Goal: Navigation & Orientation: Understand site structure

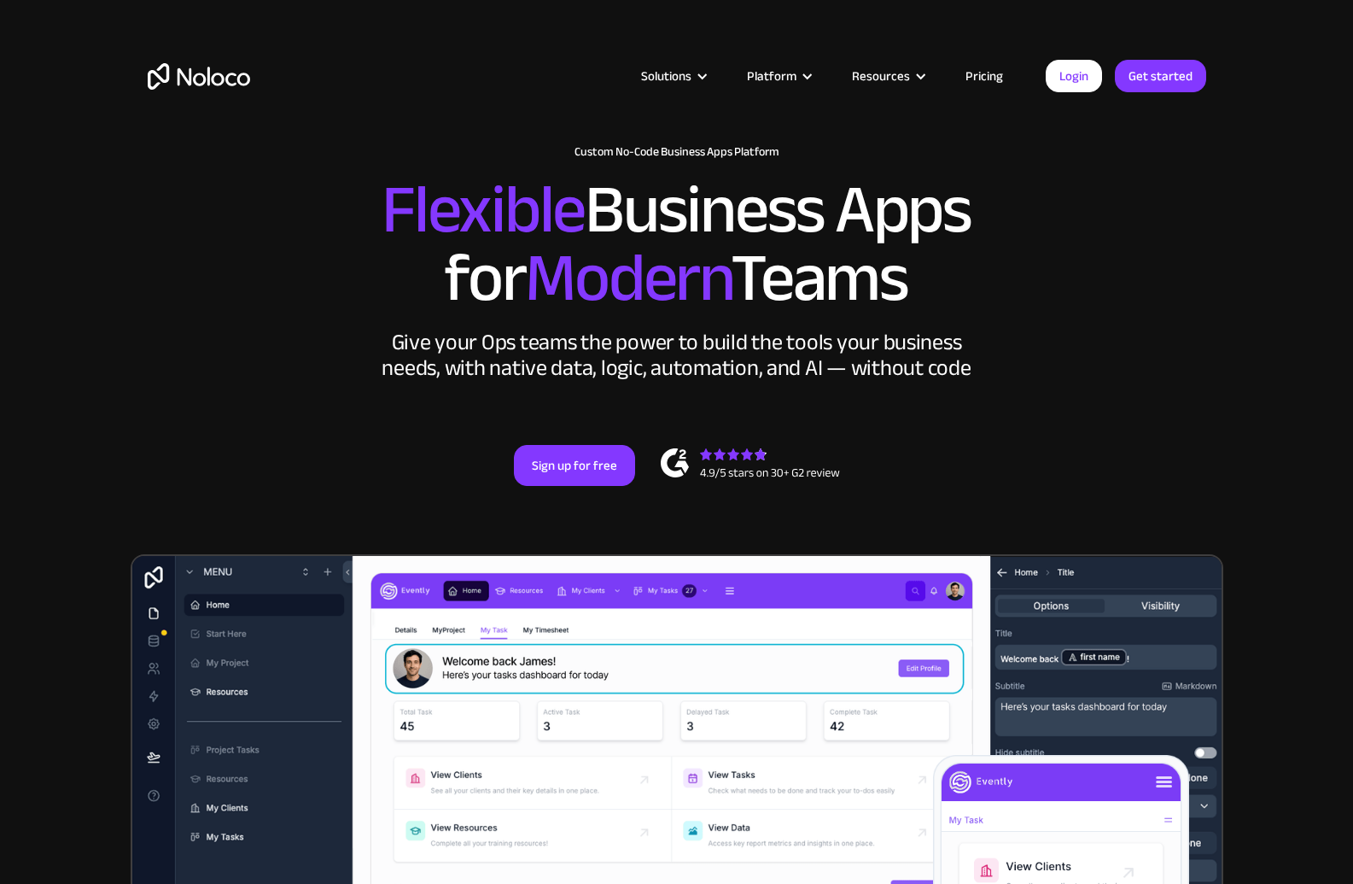
click at [990, 71] on link "Pricing" at bounding box center [984, 76] width 80 height 22
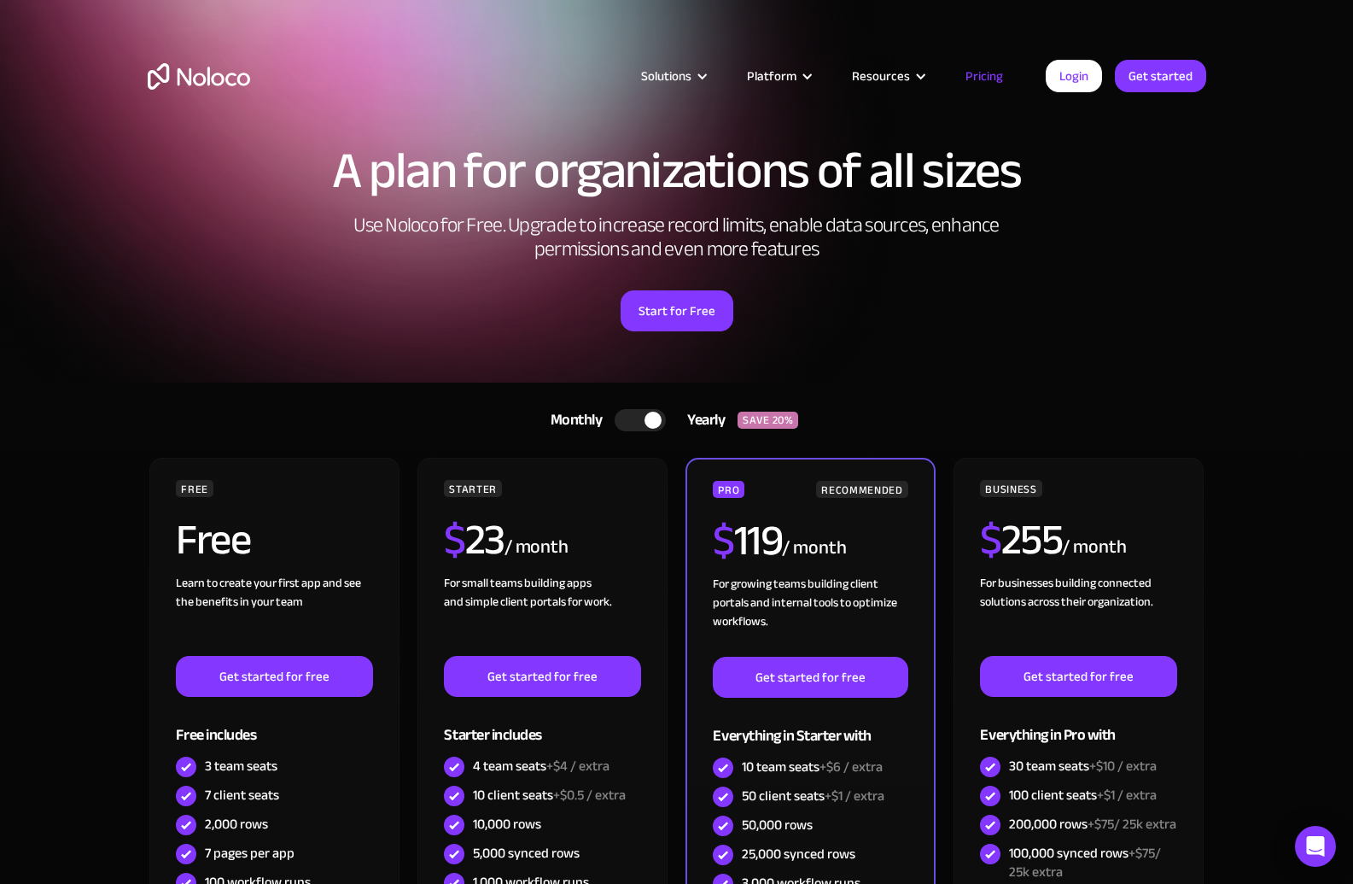
click at [213, 82] on img "home" at bounding box center [199, 76] width 102 height 26
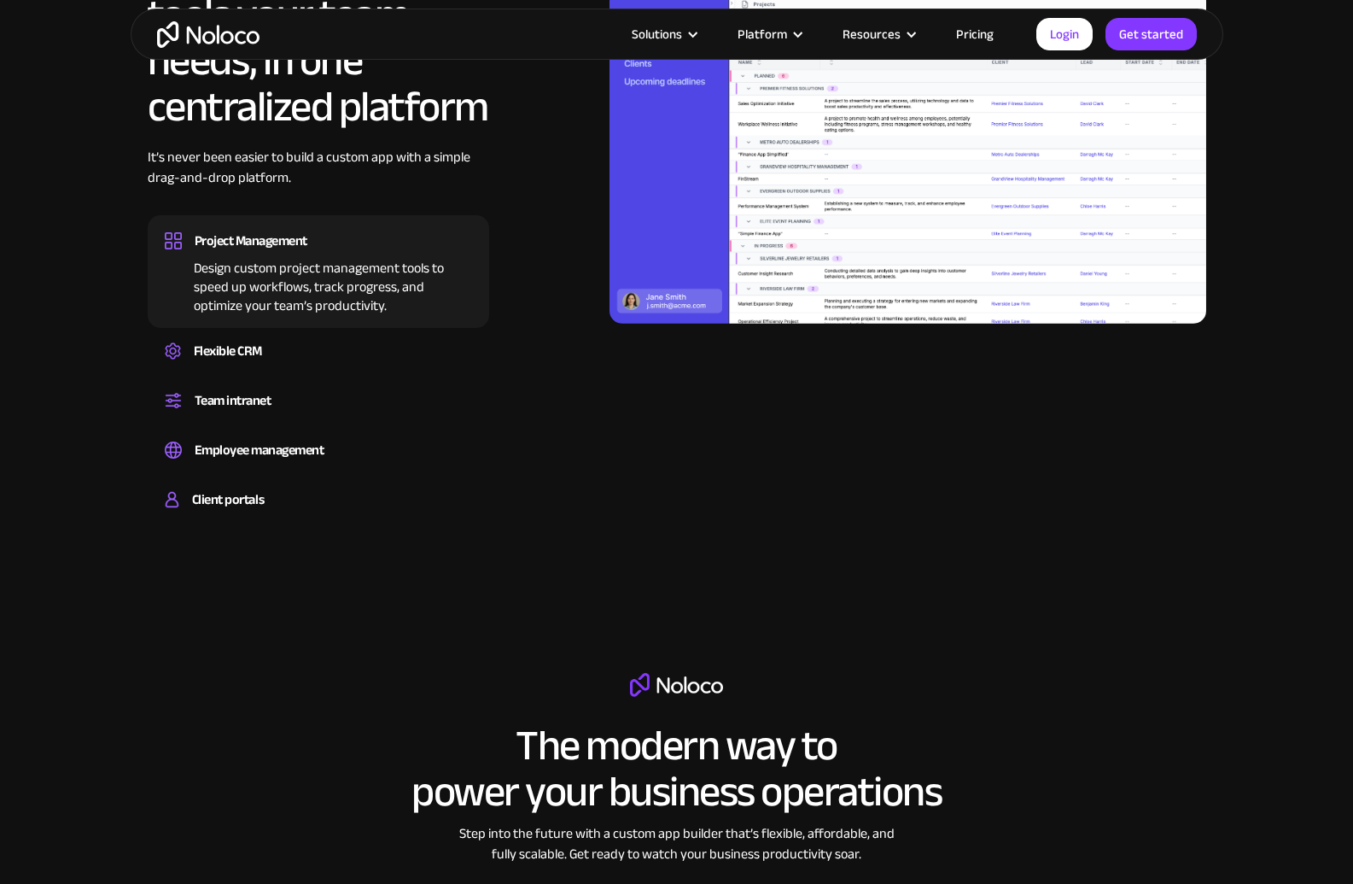
scroll to position [1823, 0]
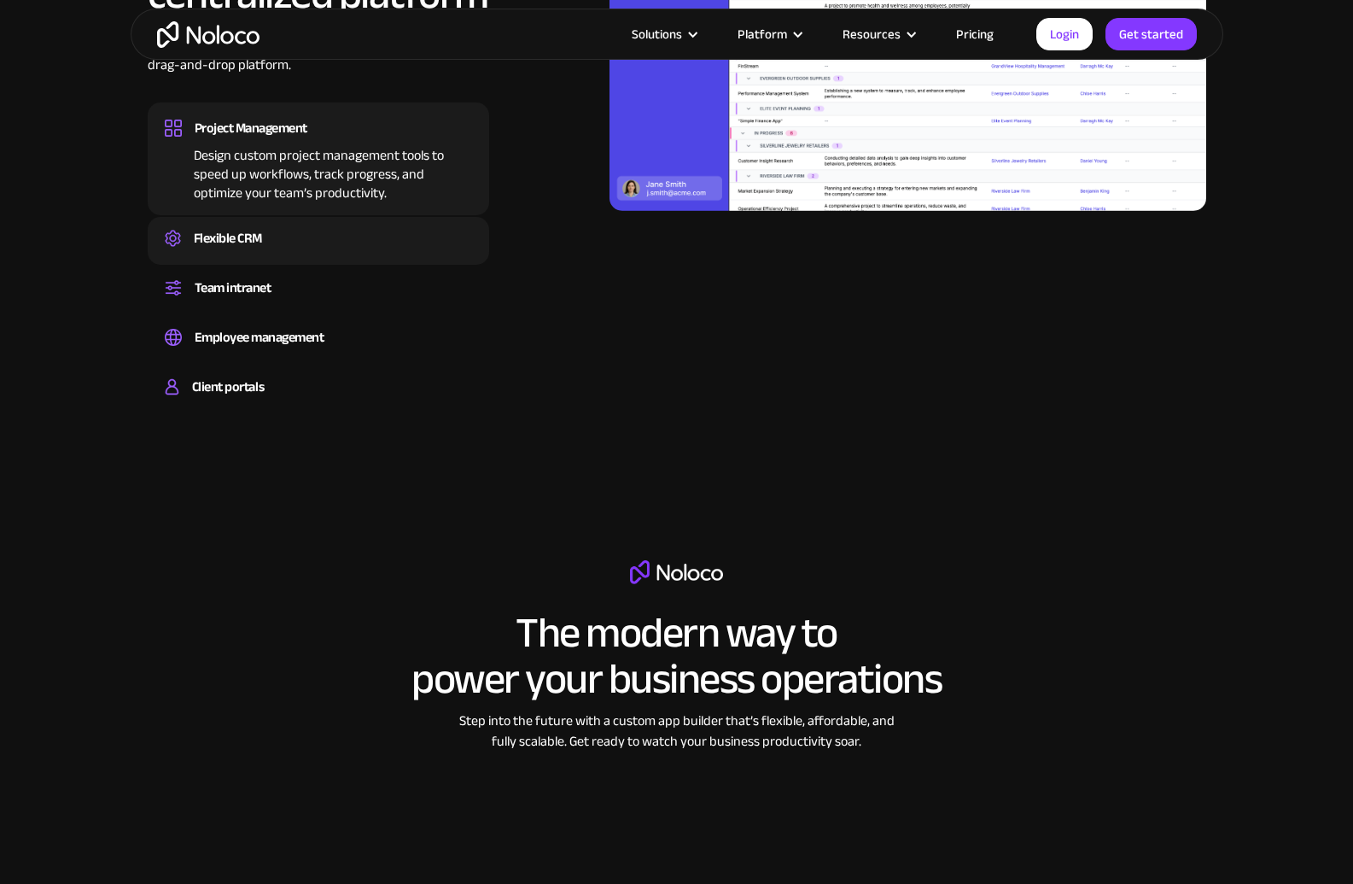
click at [235, 237] on div "Flexible CRM" at bounding box center [228, 238] width 68 height 26
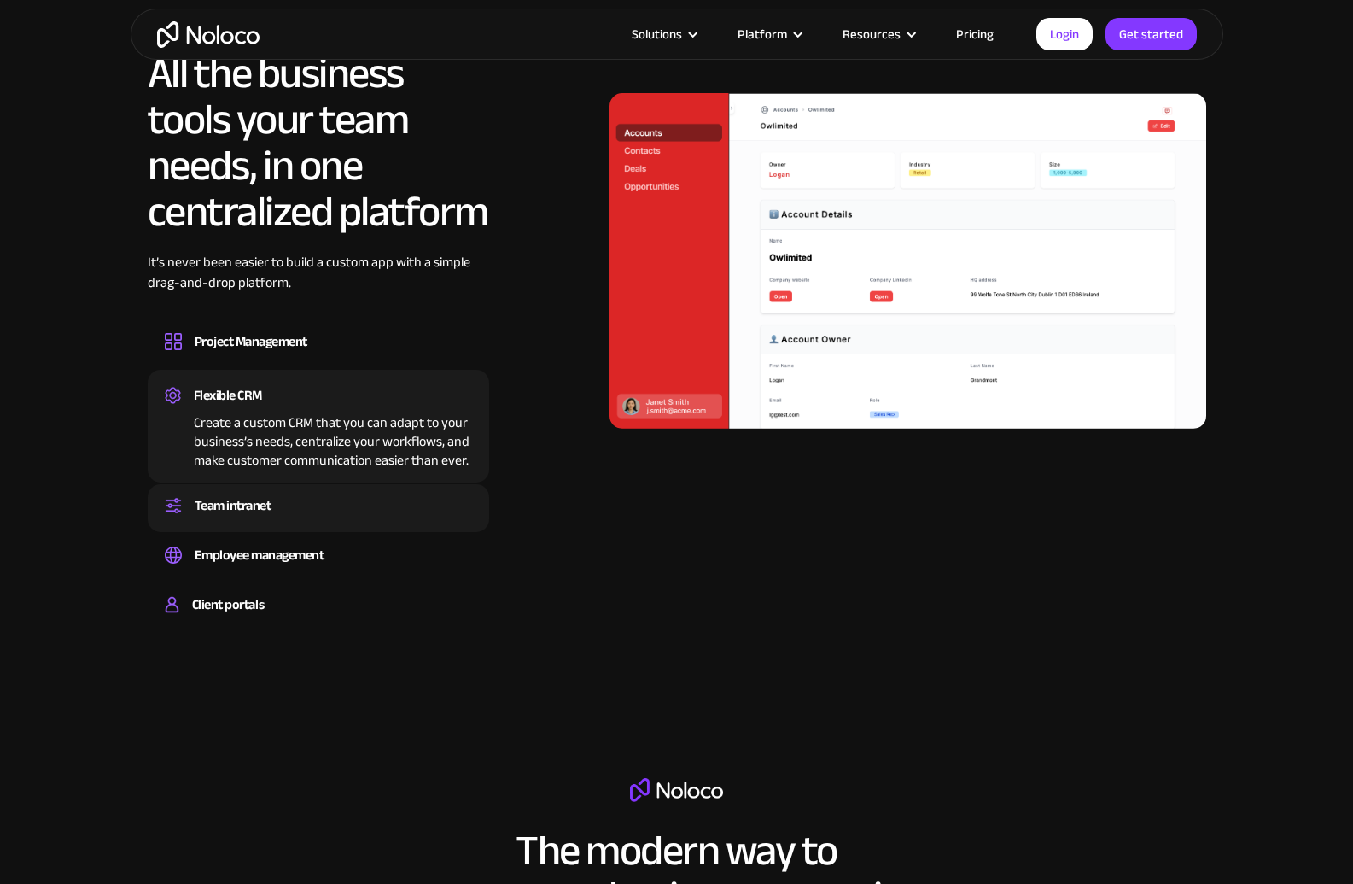
scroll to position [1467, 0]
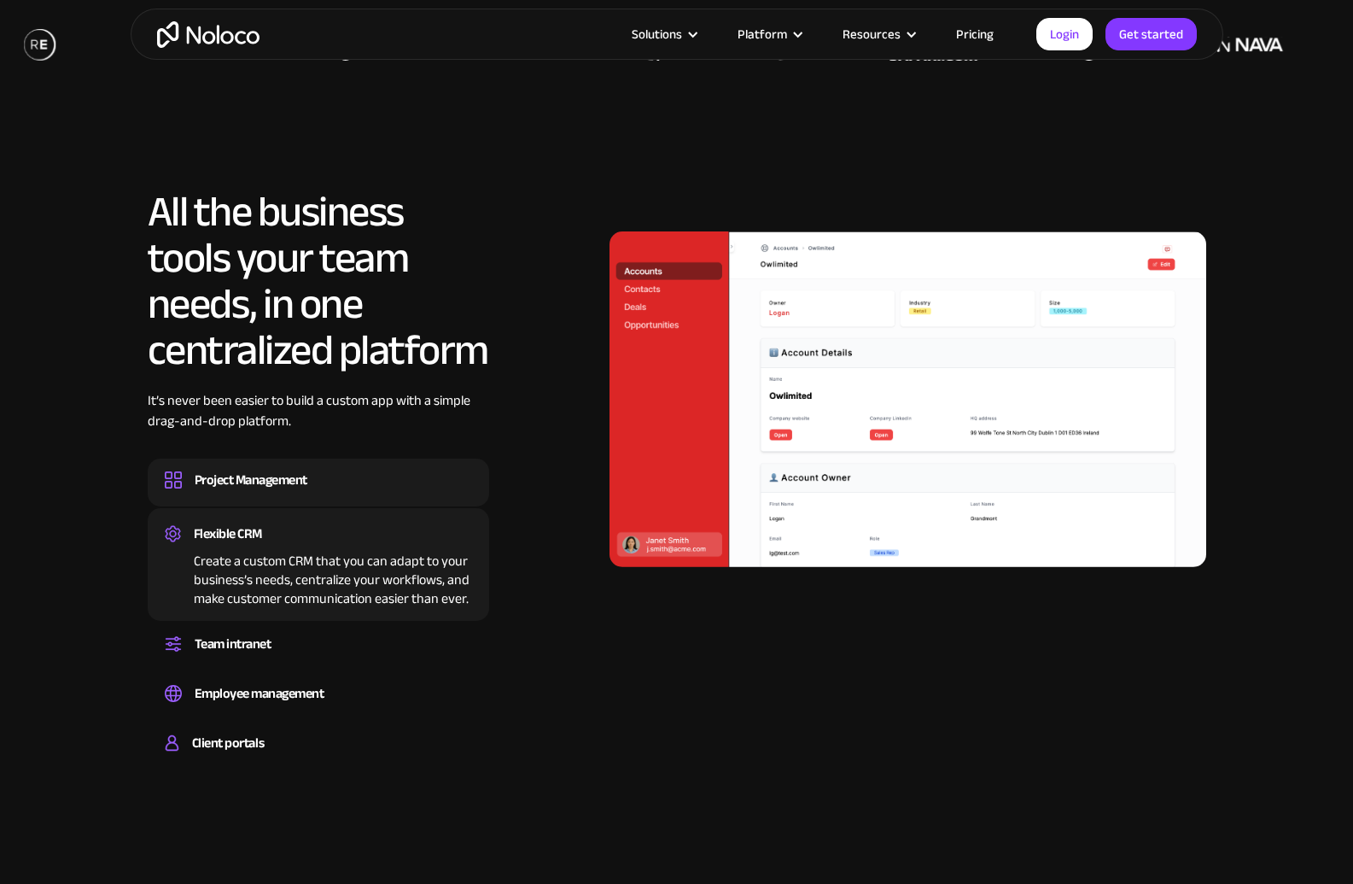
click at [228, 481] on div "Project Management" at bounding box center [251, 480] width 113 height 26
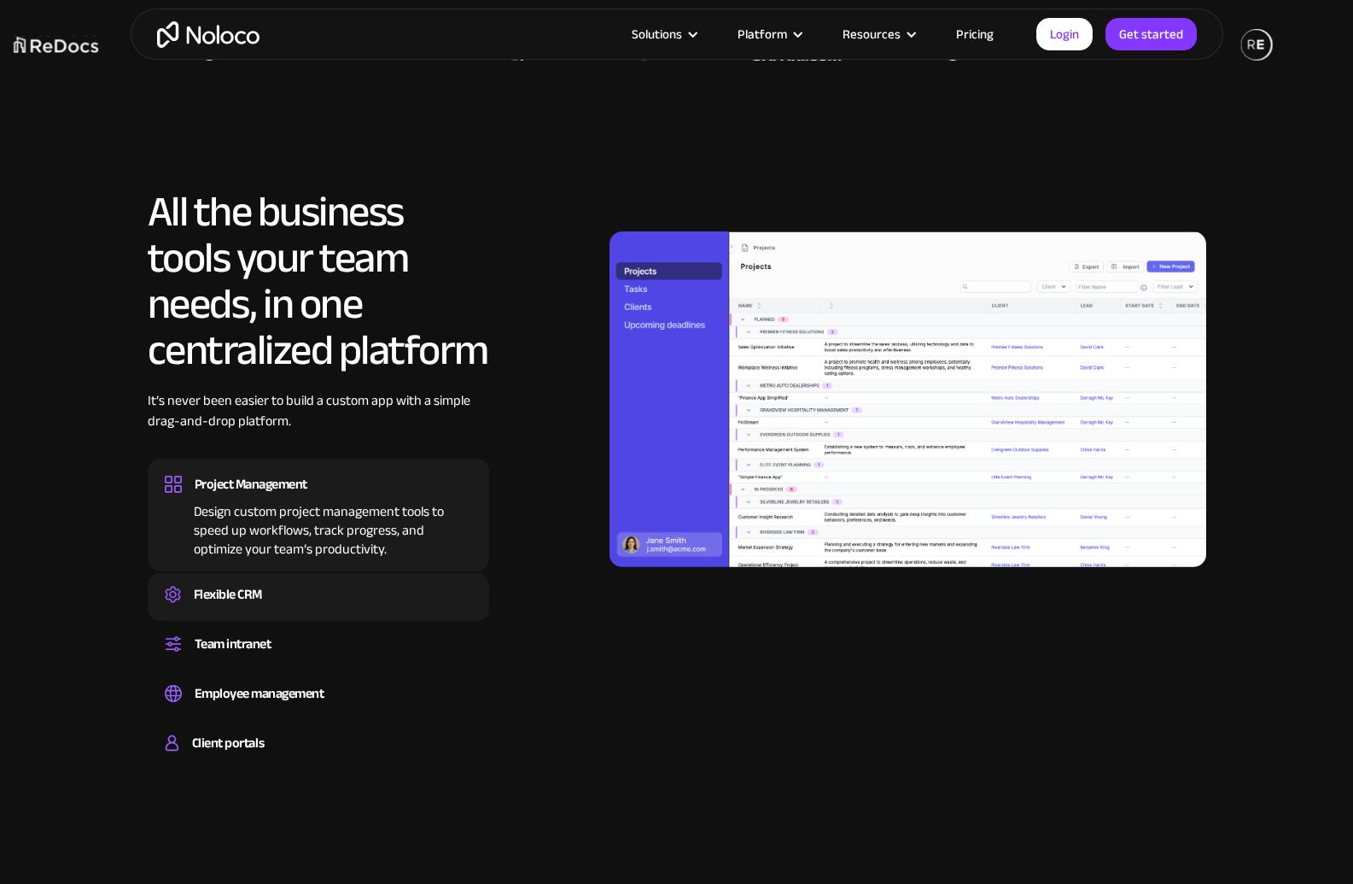
click at [209, 612] on div "Flexible CRM Create a custom CRM that you can adapt to your business’s needs, c…" at bounding box center [319, 597] width 342 height 48
